Goal: Find specific page/section: Find specific page/section

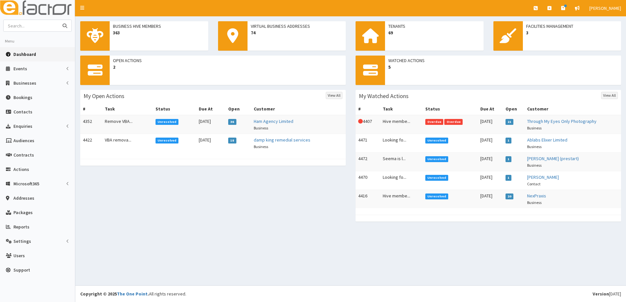
click at [35, 22] on input "text" at bounding box center [31, 25] width 55 height 11
type input "l and b"
click at [58, 20] on button "submit" at bounding box center [64, 25] width 13 height 11
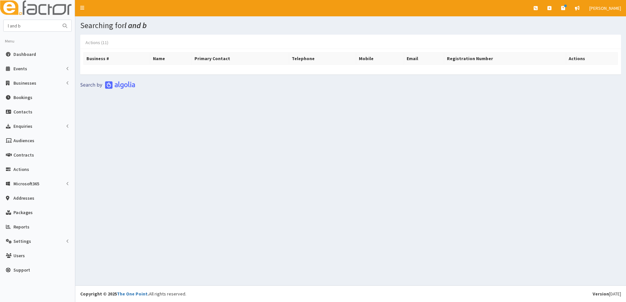
click at [95, 41] on link "Actions (11)" at bounding box center [96, 43] width 33 height 14
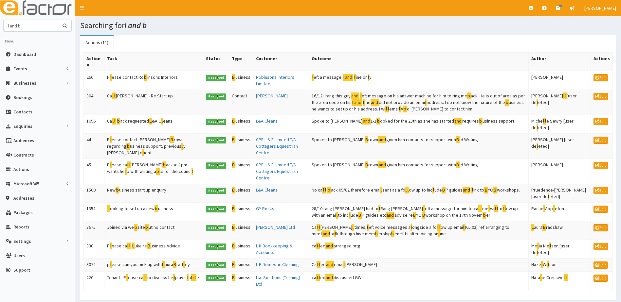
click at [23, 27] on input "l and b" at bounding box center [31, 25] width 55 height 11
type input "l"
type input "07878022749"
click at [58, 20] on button "submit" at bounding box center [64, 25] width 13 height 11
